Goal: Task Accomplishment & Management: Manage account settings

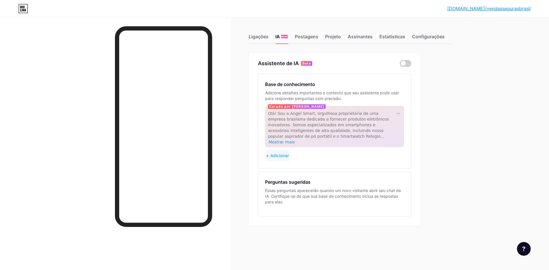
click at [19, 8] on icon at bounding box center [23, 8] width 10 height 9
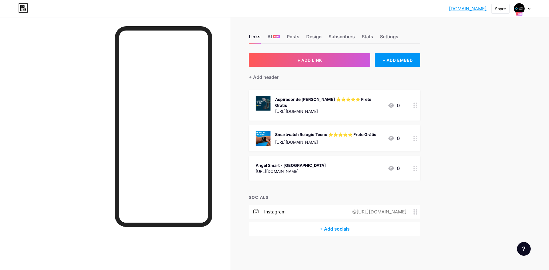
click at [528, 10] on div at bounding box center [523, 8] width 17 height 10
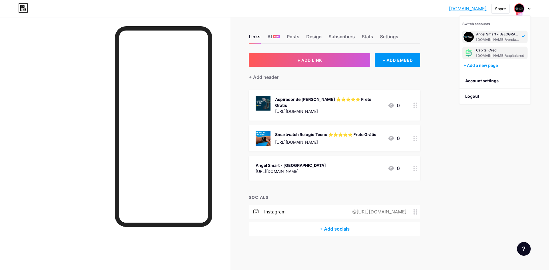
click at [490, 50] on div "Capital Cred" at bounding box center [500, 50] width 48 height 5
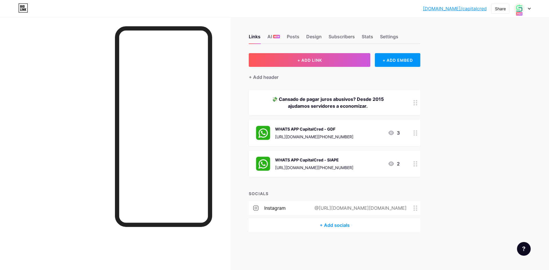
click at [465, 61] on div "bio.link/capita... bio.link/capitalcred Share Switch accounts Capital Cred bio.…" at bounding box center [274, 135] width 549 height 270
click at [528, 9] on div at bounding box center [523, 8] width 17 height 10
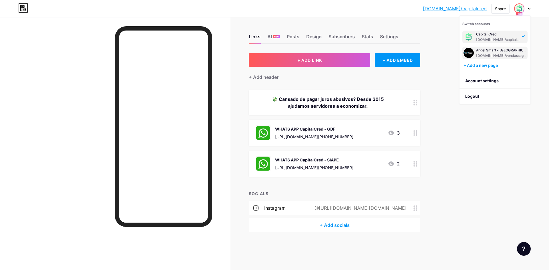
click at [500, 51] on div "Angel Smart - [GEOGRAPHIC_DATA]" at bounding box center [501, 50] width 50 height 5
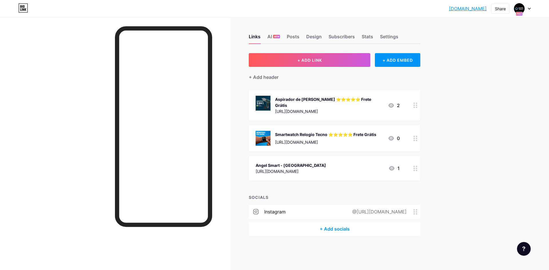
click at [530, 9] on icon at bounding box center [529, 9] width 3 height 2
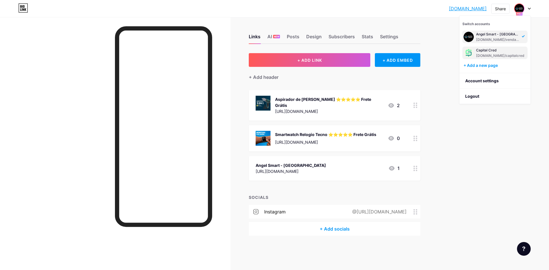
click at [501, 48] on div "Capital Cred" at bounding box center [500, 50] width 48 height 5
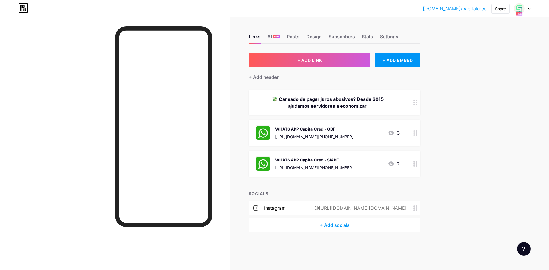
click at [529, 6] on div at bounding box center [523, 8] width 17 height 10
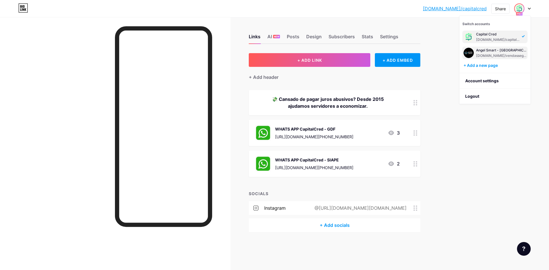
click at [505, 48] on div "Angel Smart - [GEOGRAPHIC_DATA]" at bounding box center [501, 50] width 50 height 5
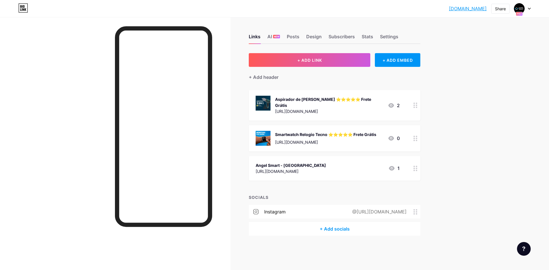
click at [494, 88] on div "vendassegurasbr... [DOMAIN_NAME] Share Switch accounts [PERSON_NAME] - [GEOGRAP…" at bounding box center [274, 135] width 549 height 270
click at [462, 10] on link "[DOMAIN_NAME]" at bounding box center [468, 8] width 38 height 7
click at [416, 104] on icon at bounding box center [416, 105] width 4 height 5
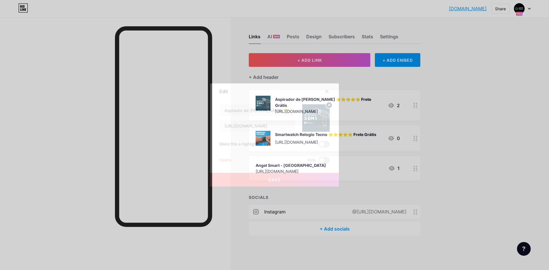
click at [322, 145] on span at bounding box center [323, 144] width 11 height 7
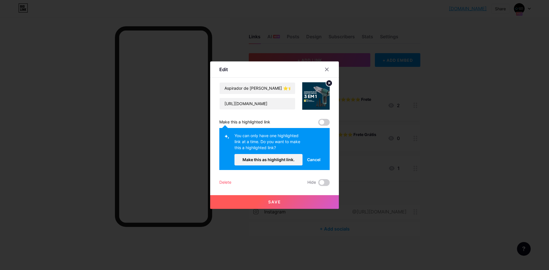
click at [321, 122] on span at bounding box center [323, 122] width 11 height 7
click at [291, 160] on span "Make this as highlight link." at bounding box center [269, 159] width 52 height 5
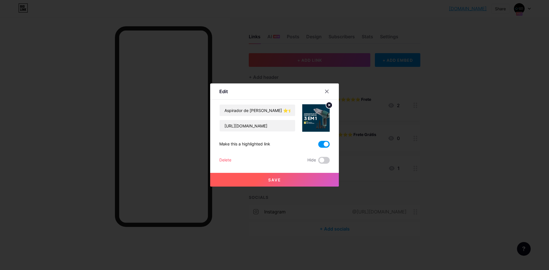
click at [281, 182] on span "Save" at bounding box center [274, 180] width 13 height 5
